Goal: Information Seeking & Learning: Learn about a topic

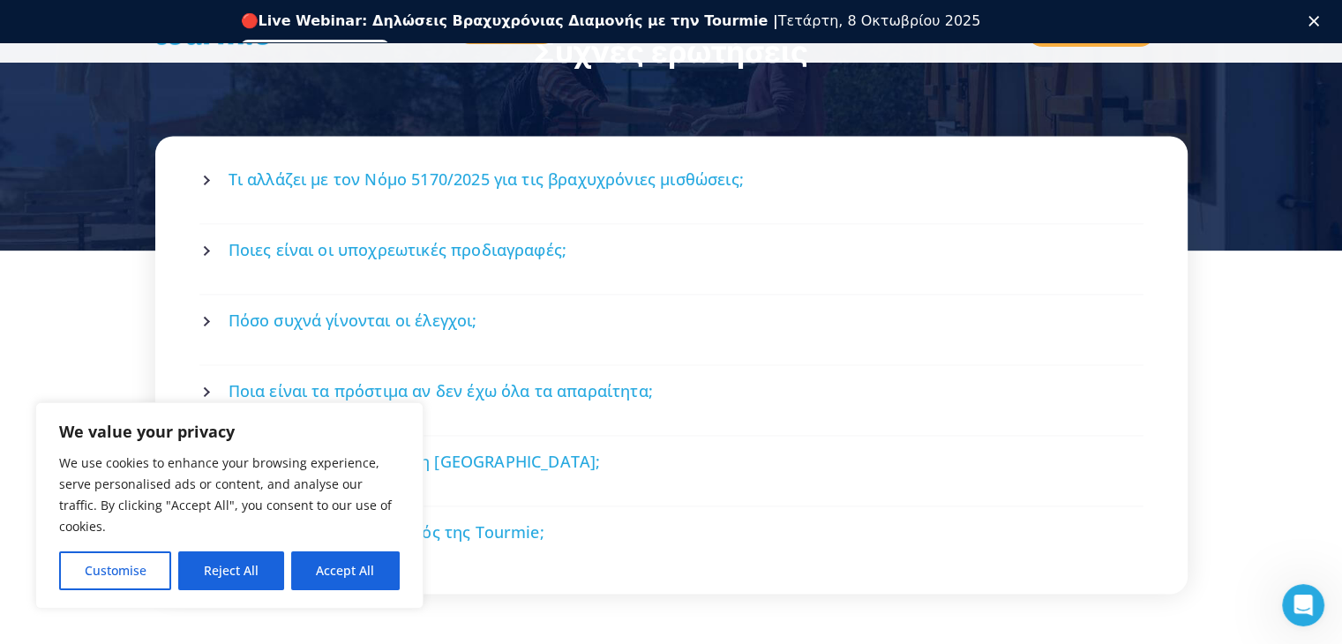
scroll to position [2408, 0]
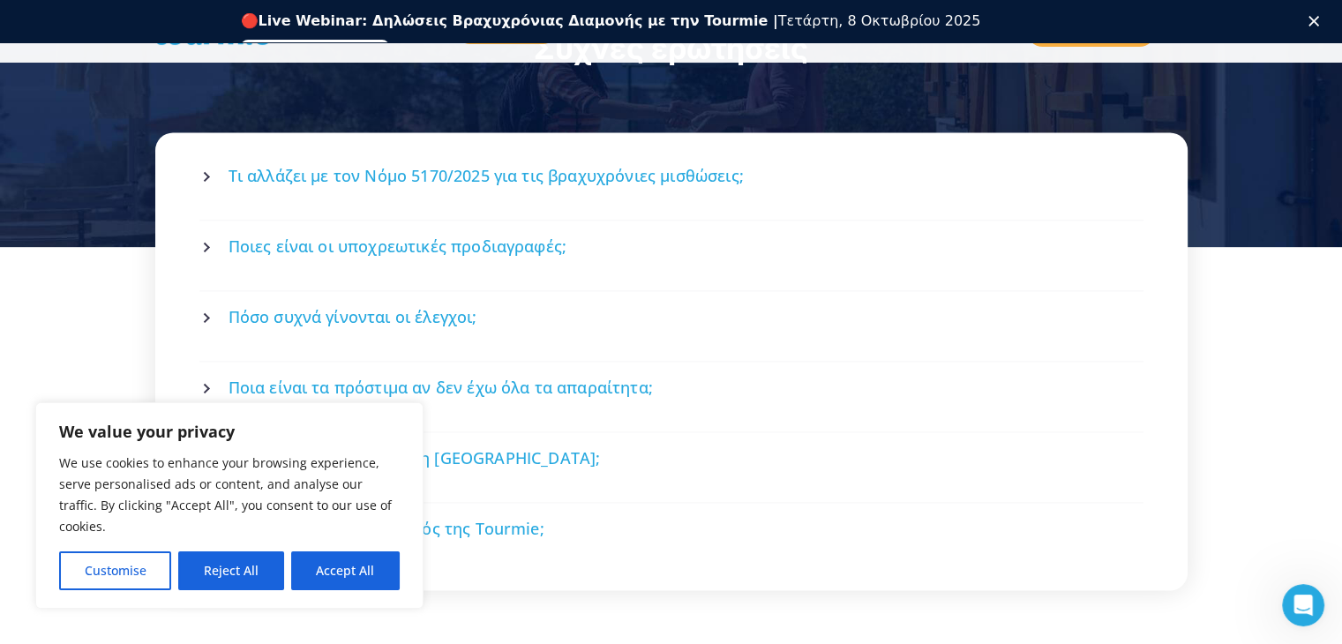
click at [206, 171] on icon at bounding box center [207, 176] width 11 height 11
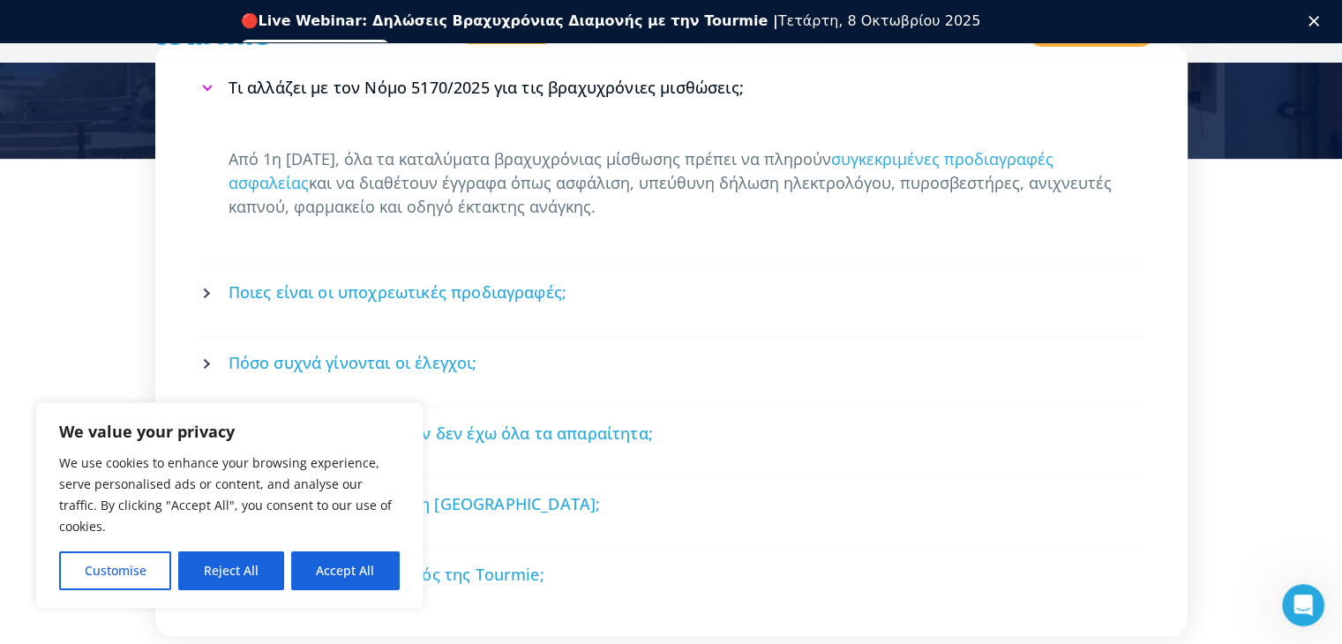
scroll to position [2498, 0]
click at [205, 286] on icon at bounding box center [207, 291] width 11 height 11
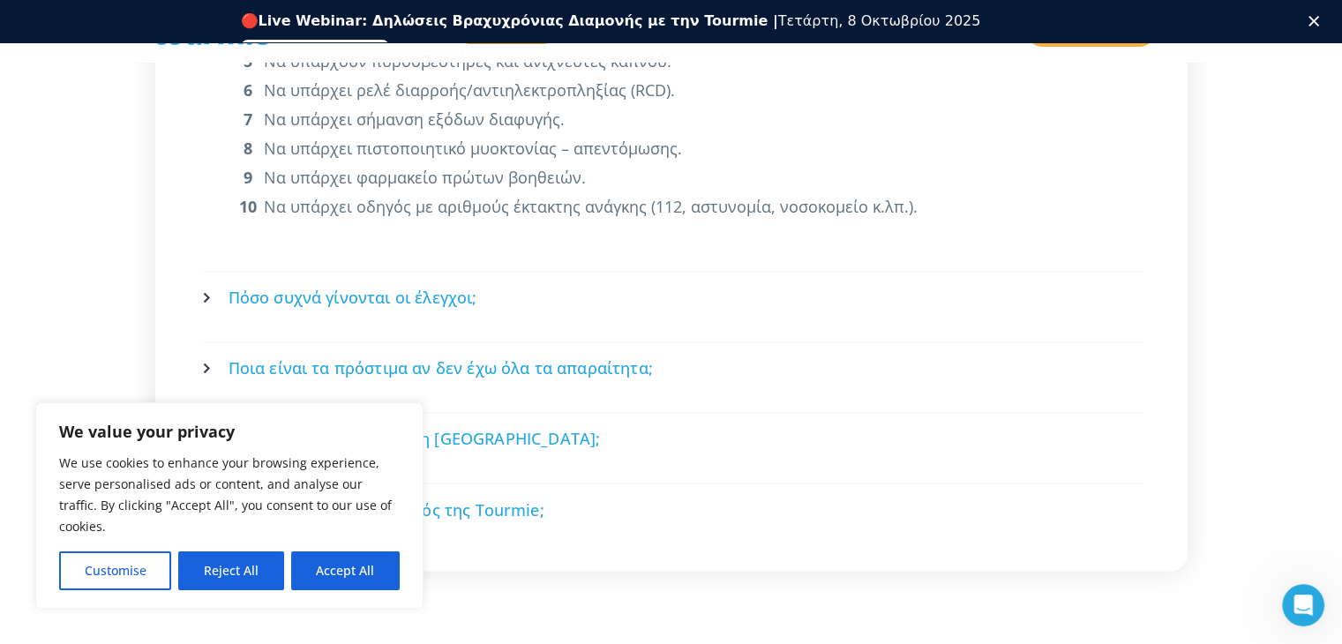
scroll to position [2847, 0]
click at [211, 291] on icon at bounding box center [207, 296] width 11 height 11
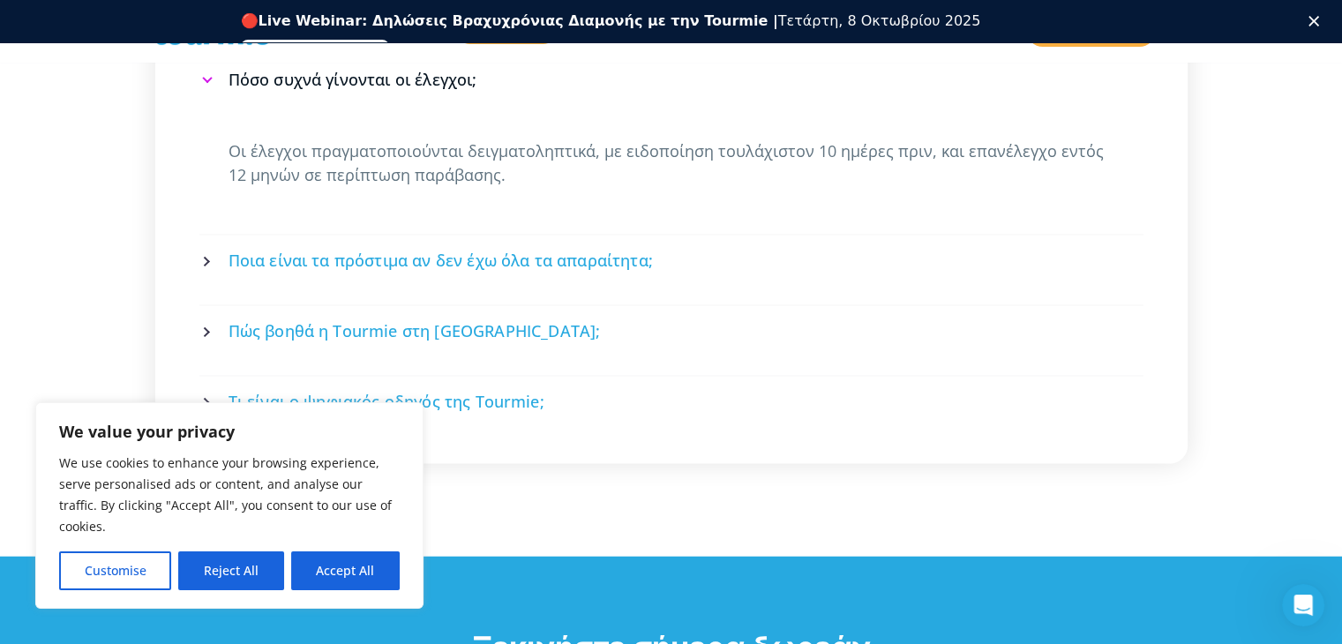
scroll to position [2648, 0]
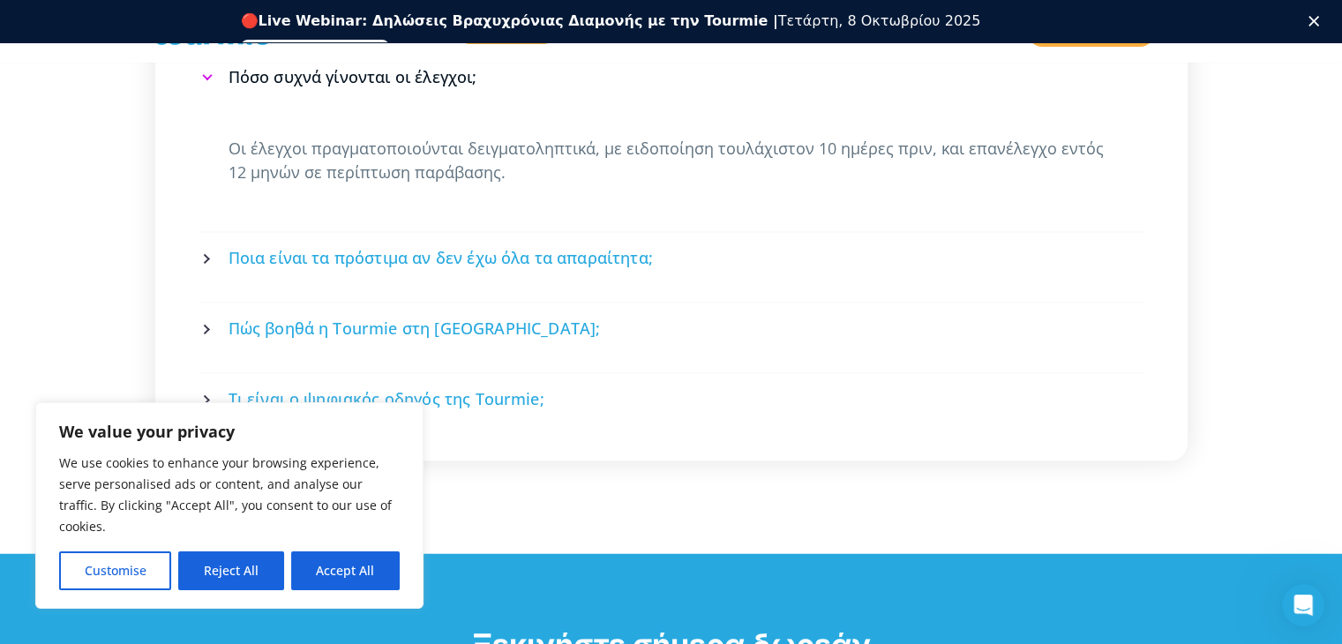
click at [208, 253] on icon at bounding box center [207, 258] width 11 height 11
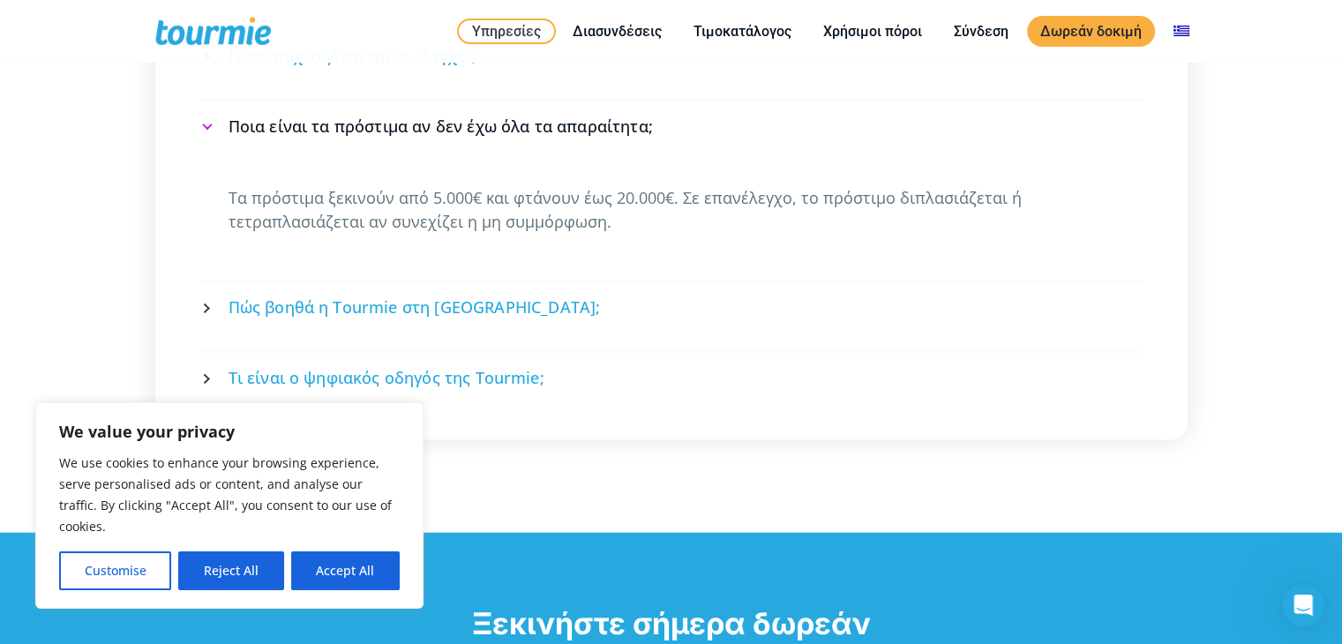
scroll to position [2626, 0]
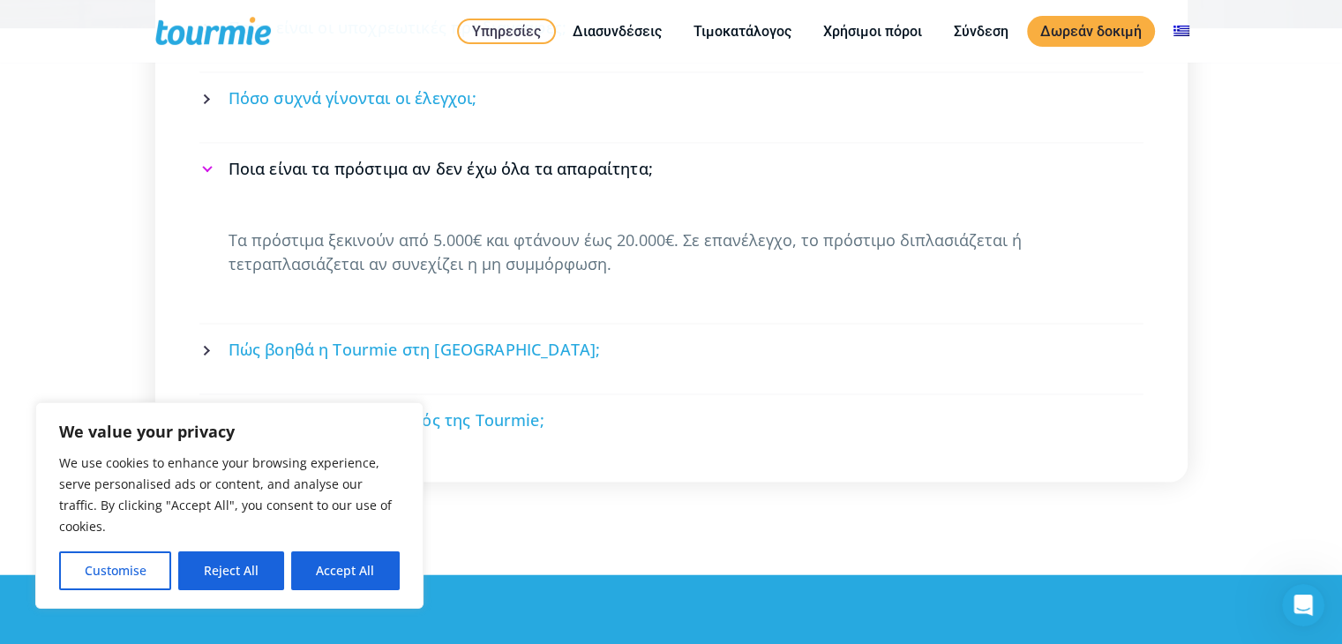
click at [203, 327] on link "Πώς βοηθά η Tourmie στη [GEOGRAPHIC_DATA];" at bounding box center [671, 350] width 939 height 47
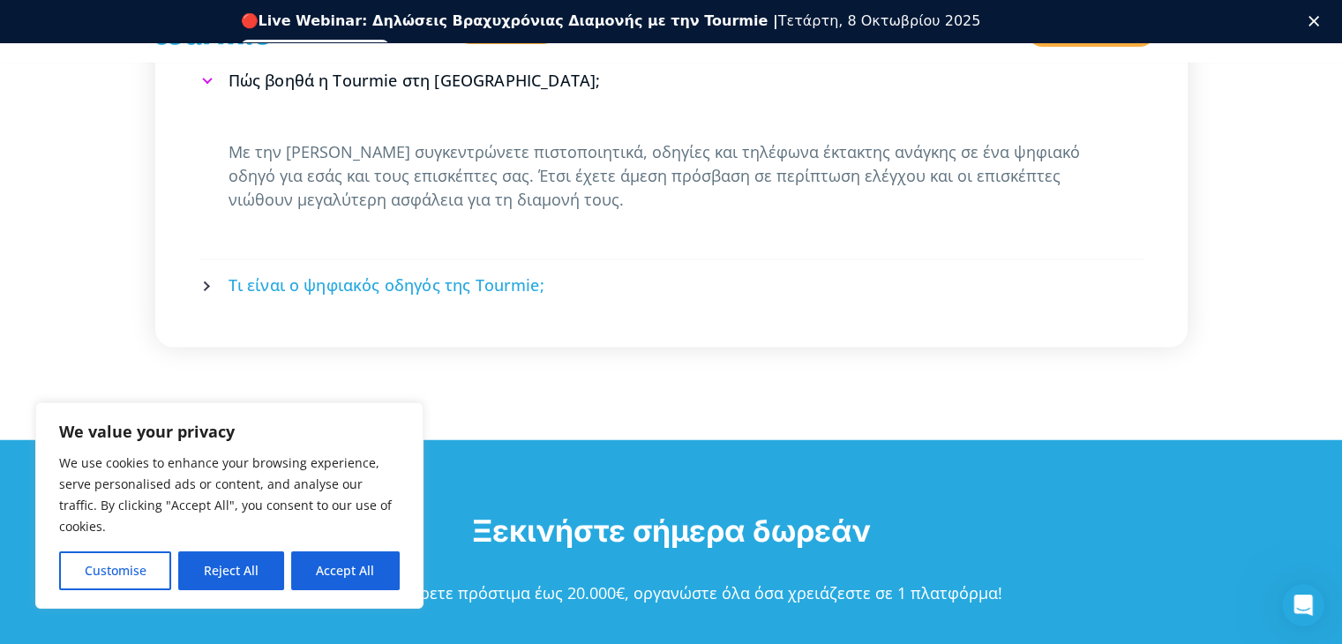
scroll to position [2807, 0]
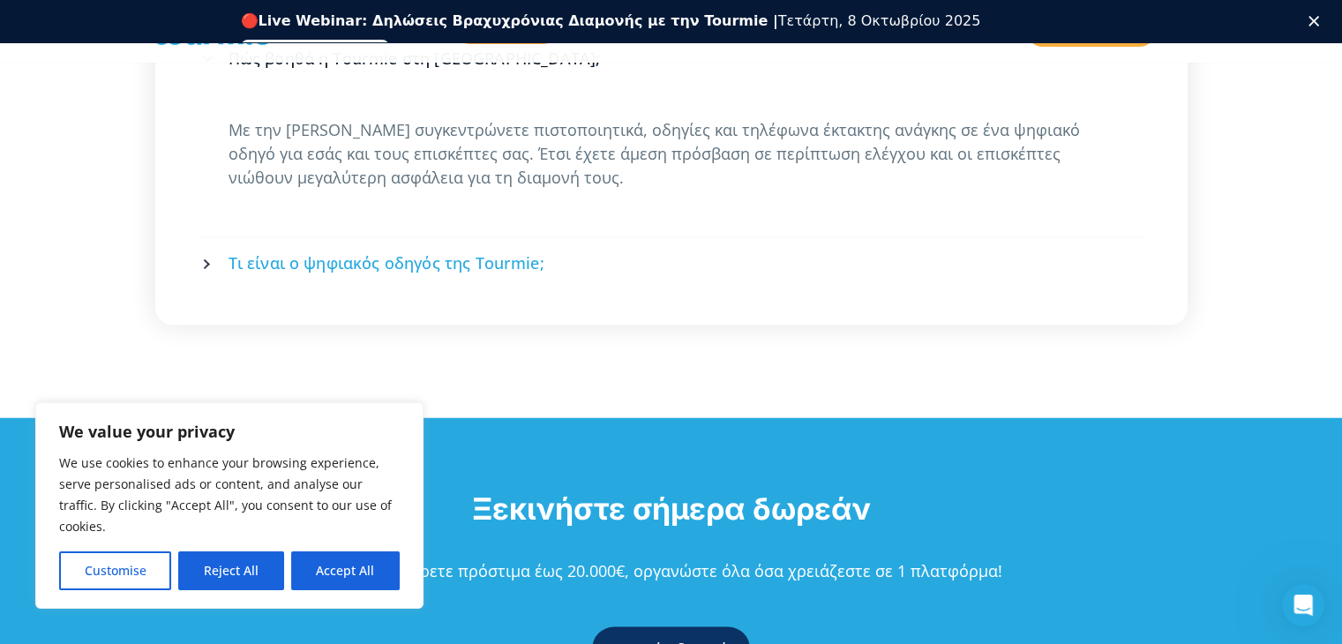
click at [208, 240] on link "Τι είναι ο ψηφιακός οδηγός της Tourmie;" at bounding box center [671, 263] width 939 height 47
